Goal: Task Accomplishment & Management: Manage account settings

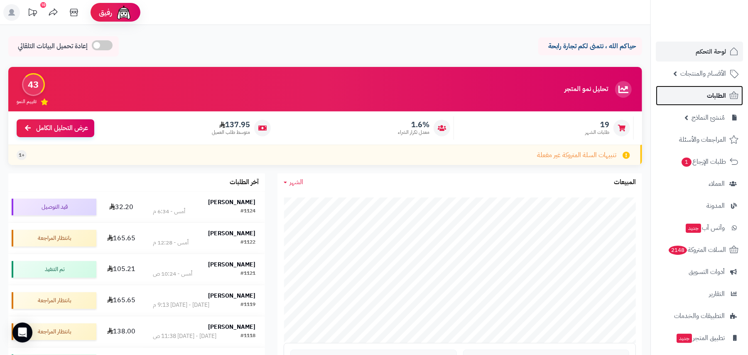
click at [703, 96] on link "الطلبات" at bounding box center [699, 96] width 87 height 20
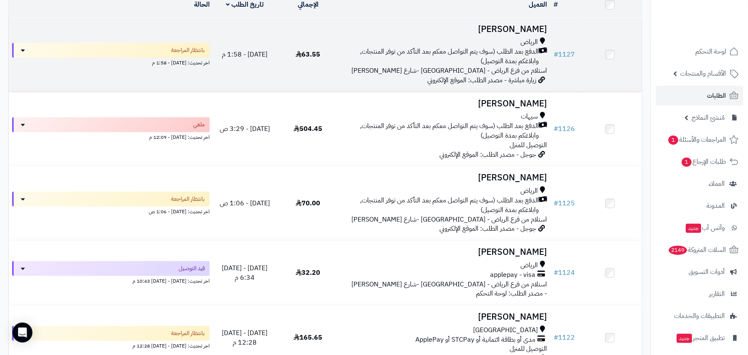
scroll to position [55, 0]
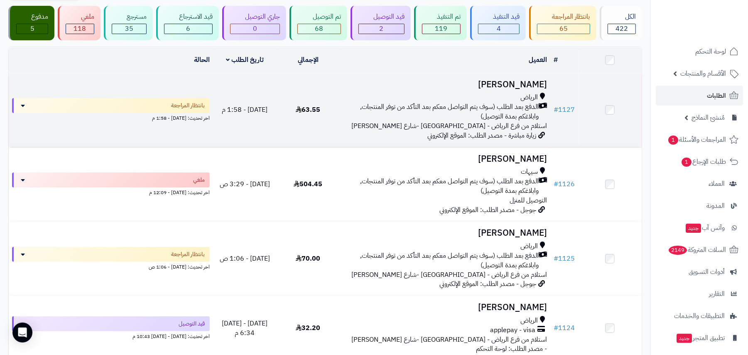
click at [441, 107] on span "الدفع بعد الطلب (سوف يتم التواصل معكم بعد التأكد من توفر المنتجات, وابلاغكم بمد…" at bounding box center [441, 111] width 196 height 19
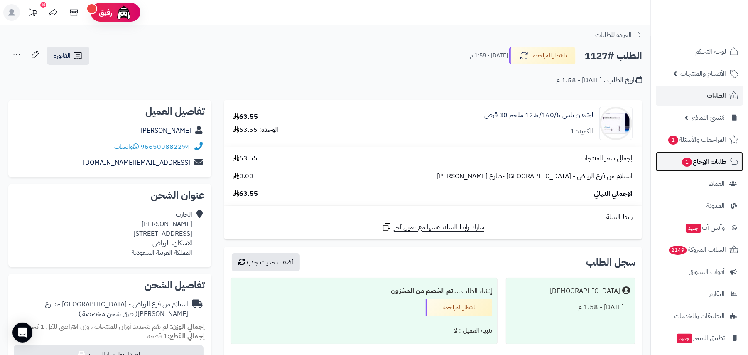
click at [706, 163] on span "طلبات الإرجاع 1" at bounding box center [703, 162] width 45 height 12
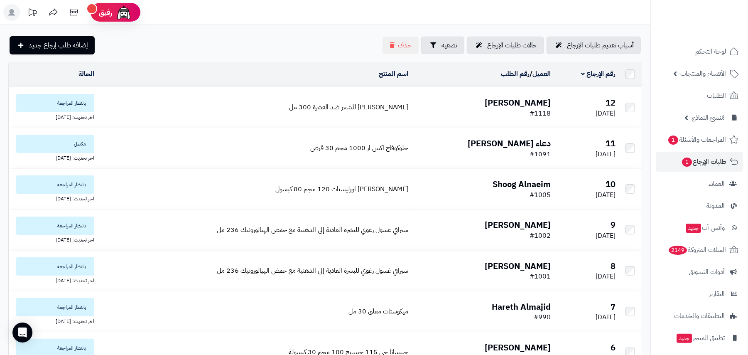
click at [454, 107] on td "Ali Taha #1118" at bounding box center [483, 107] width 142 height 40
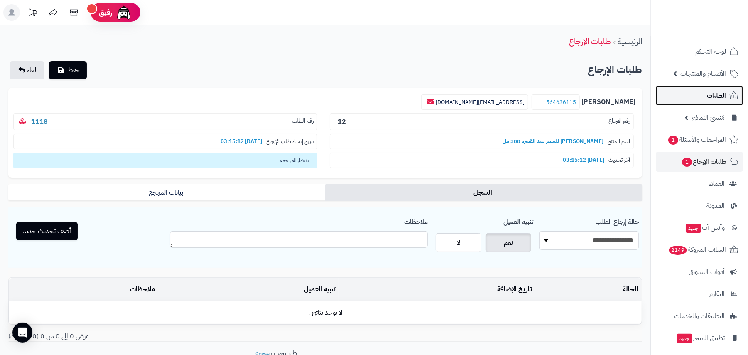
click at [716, 91] on span "الطلبات" at bounding box center [716, 96] width 19 height 12
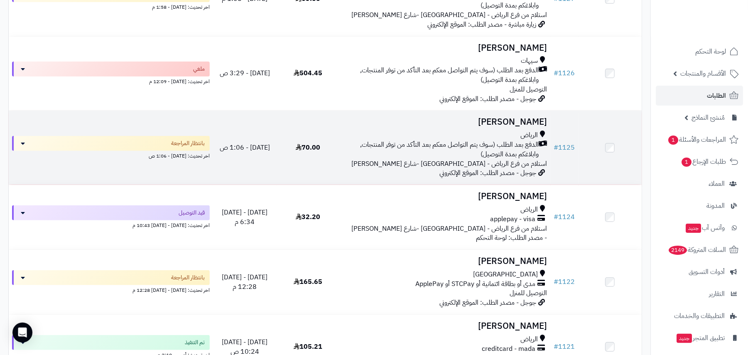
scroll to position [166, 0]
click at [415, 147] on span "الدفع بعد الطلب (سوف يتم التواصل معكم بعد التأكد من توفر المنتجات, وابلاغكم بمد…" at bounding box center [441, 149] width 196 height 19
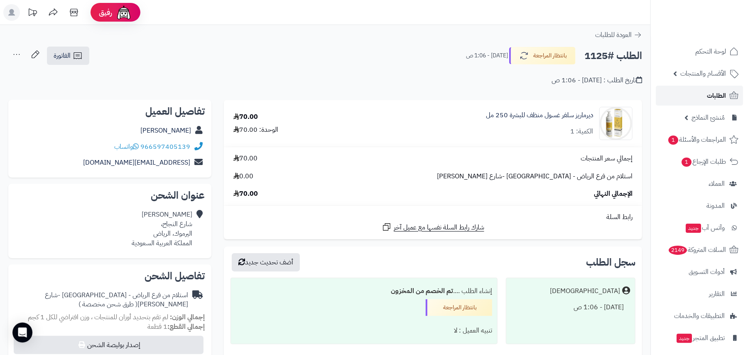
click at [721, 90] on span "الطلبات" at bounding box center [716, 96] width 19 height 12
